Goal: Task Accomplishment & Management: Manage account settings

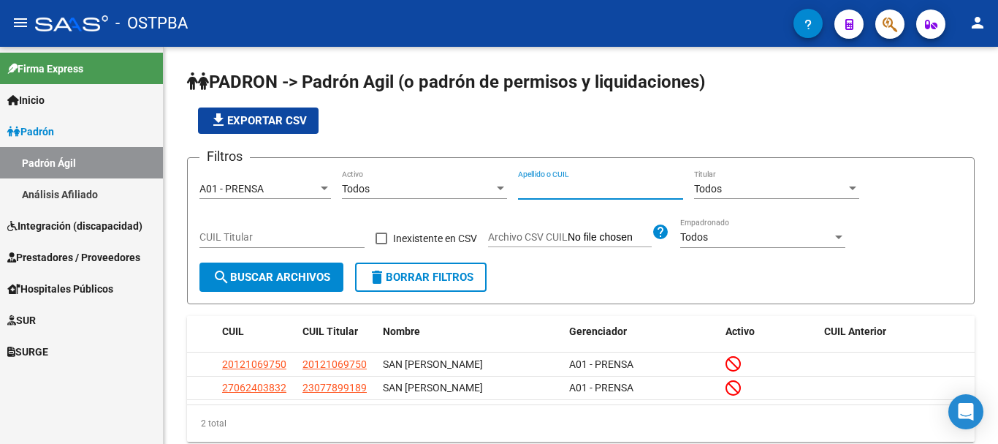
click at [978, 19] on mat-icon "person" at bounding box center [978, 23] width 18 height 18
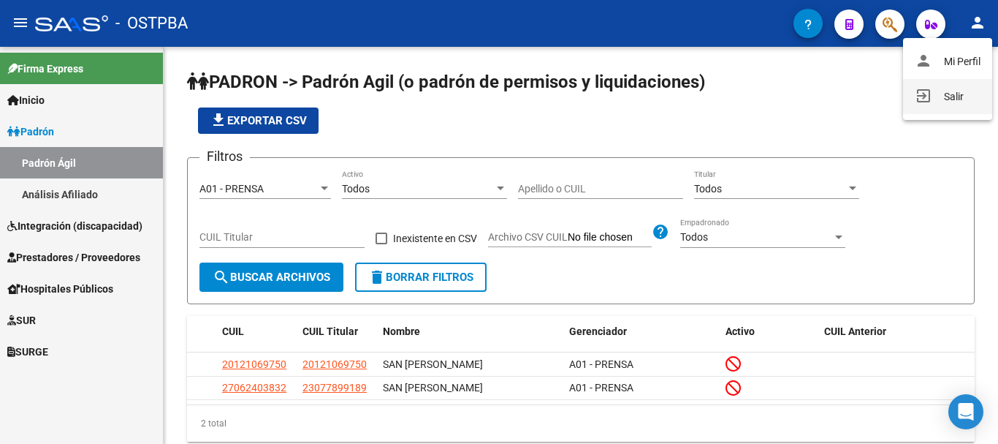
click at [958, 94] on button "exit_to_app Salir" at bounding box center [947, 96] width 89 height 35
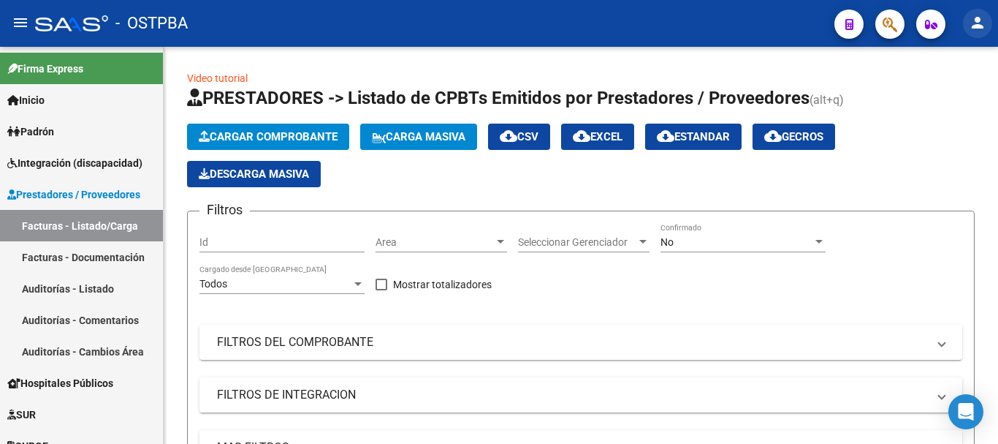
click at [968, 23] on button "person" at bounding box center [977, 23] width 29 height 29
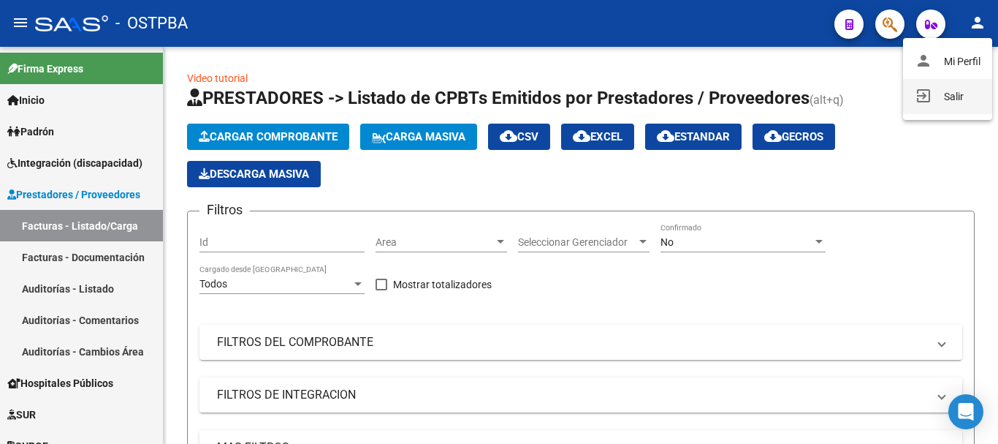
click at [952, 94] on button "exit_to_app Salir" at bounding box center [947, 96] width 89 height 35
